Goal: Navigation & Orientation: Find specific page/section

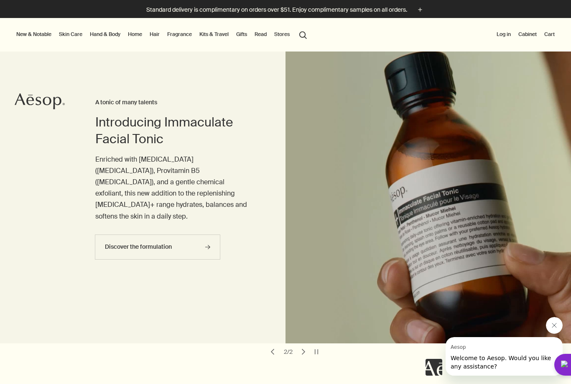
click at [109, 35] on link "Hand & Body" at bounding box center [105, 34] width 34 height 10
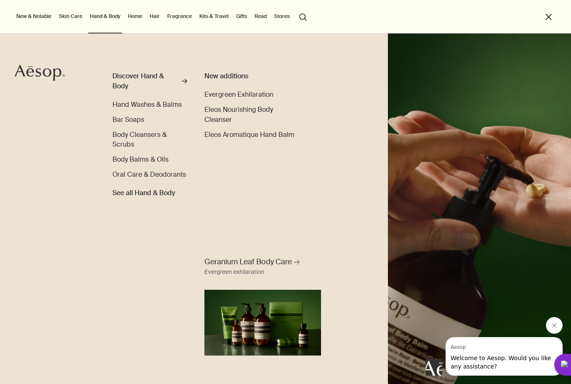
click at [25, 18] on button "New & Notable" at bounding box center [34, 16] width 38 height 10
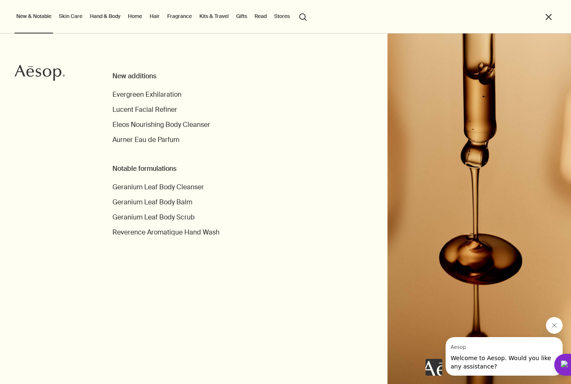
click at [102, 15] on link "Hand & Body" at bounding box center [105, 16] width 34 height 10
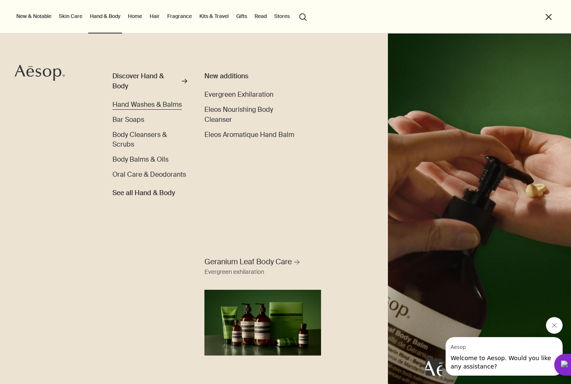
click at [159, 105] on span "Hand Washes & Balms" at bounding box center [147, 104] width 69 height 9
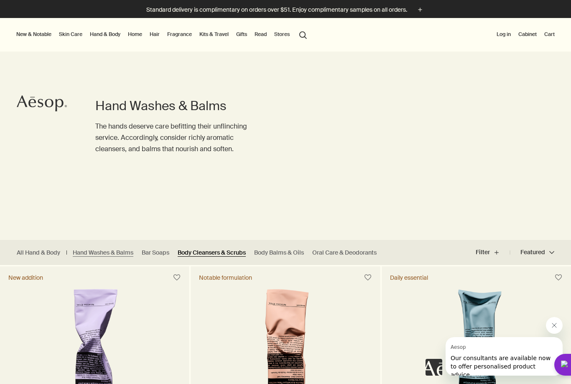
click at [202, 251] on link "Body Cleansers & Scrubs" at bounding box center [212, 252] width 68 height 8
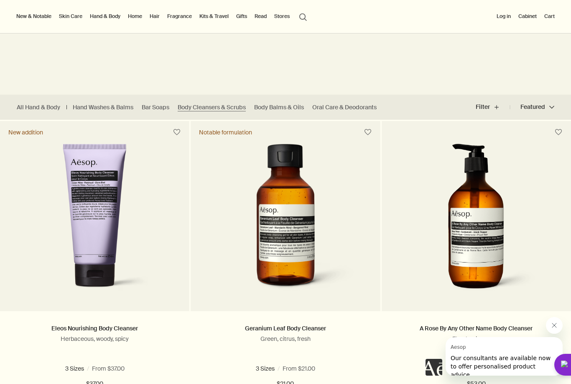
scroll to position [145, 0]
